Goal: Use online tool/utility: Use online tool/utility

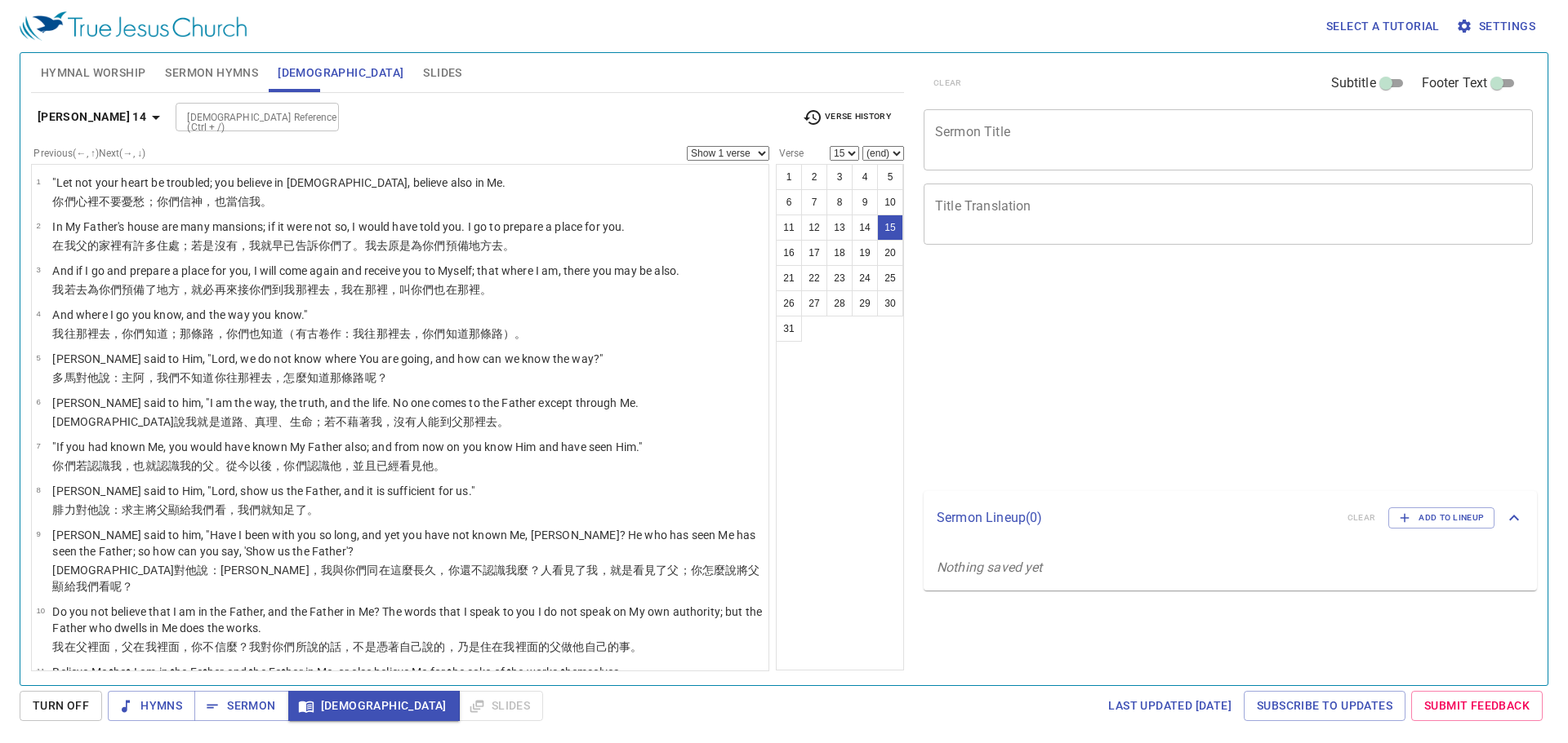
select select "15"
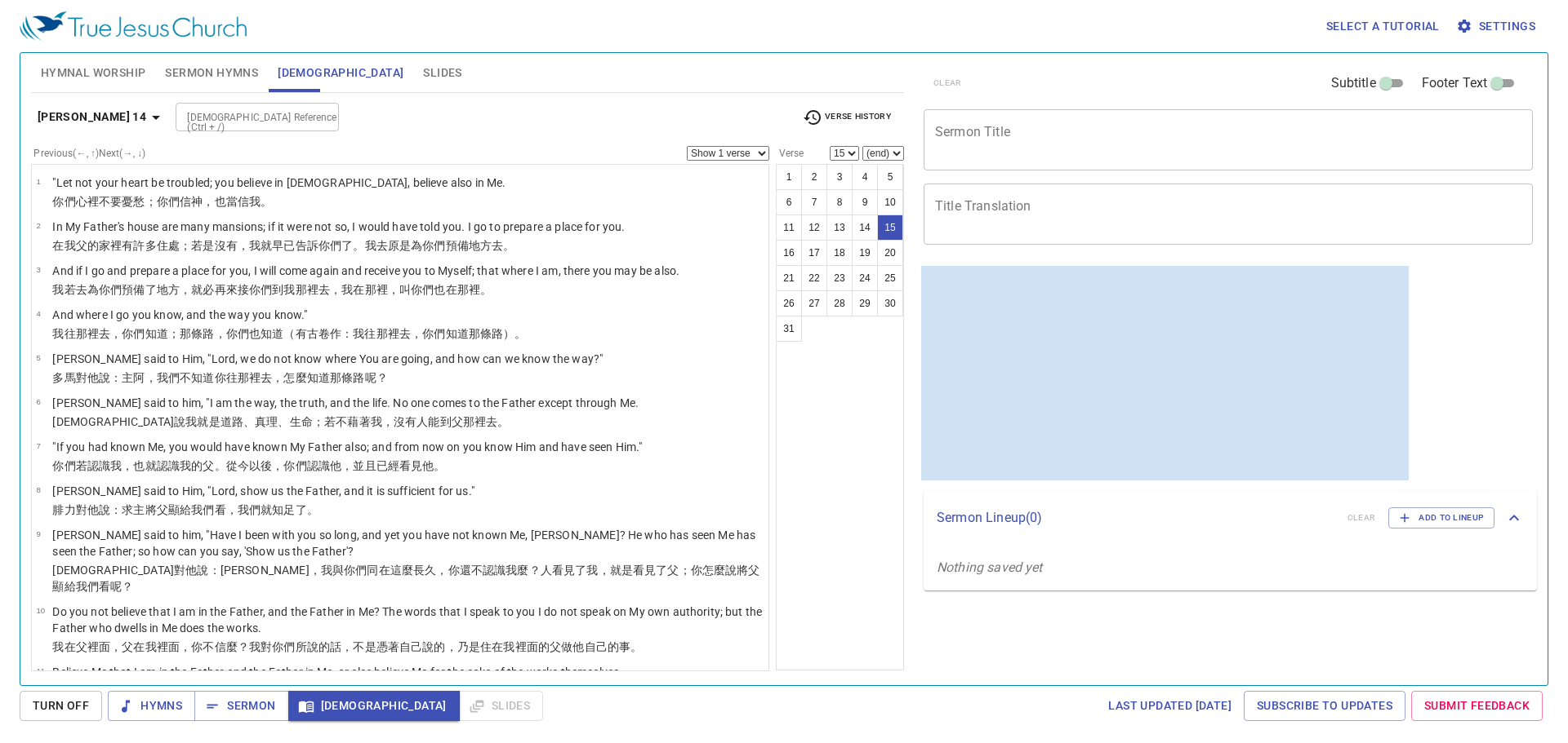
scroll to position [537, 0]
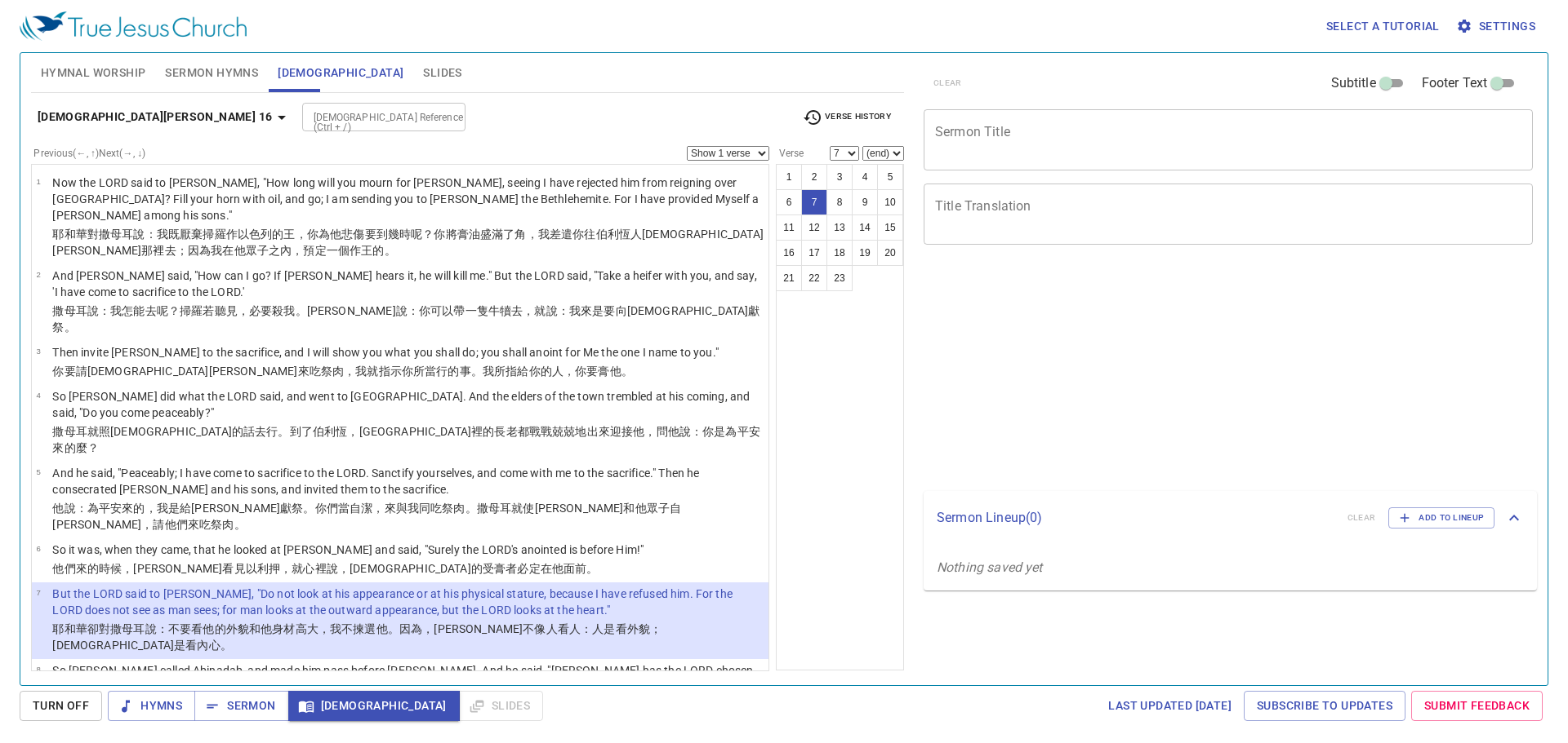
select select "7"
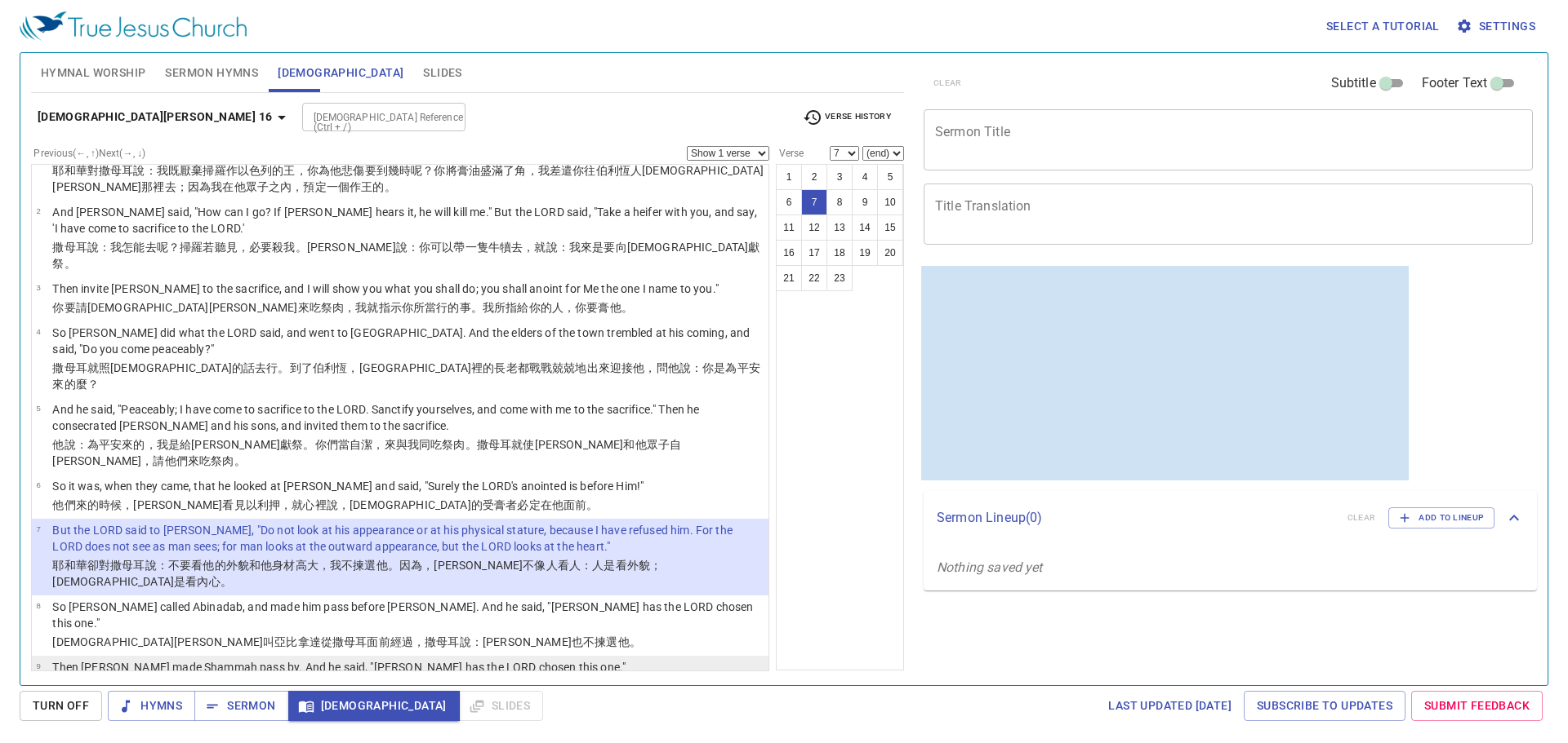
scroll to position [66, 0]
